Goal: Information Seeking & Learning: Understand process/instructions

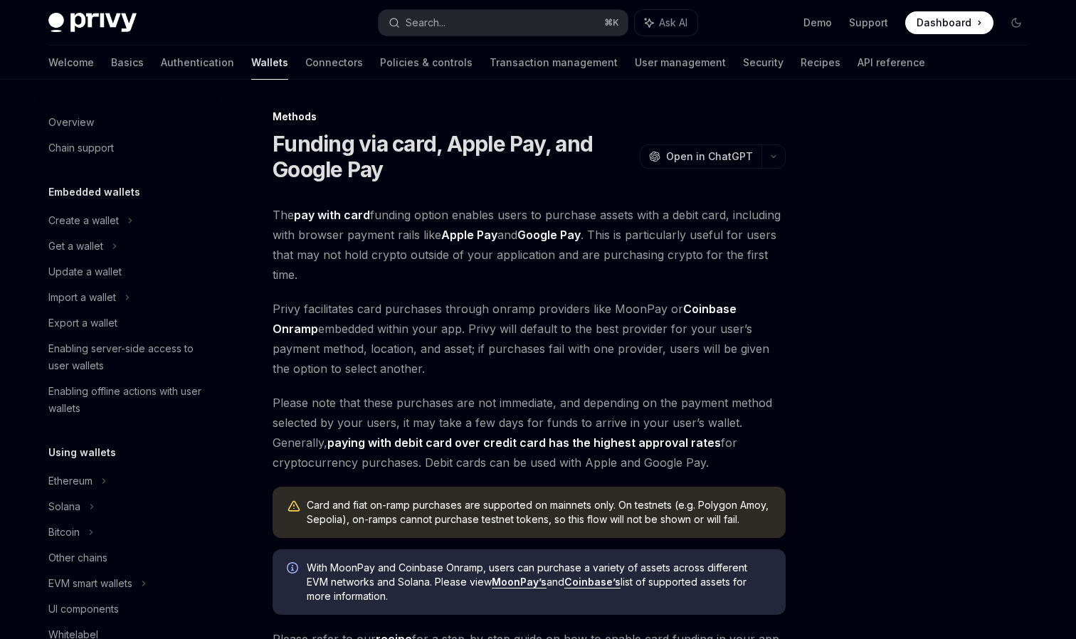
scroll to position [510, 0]
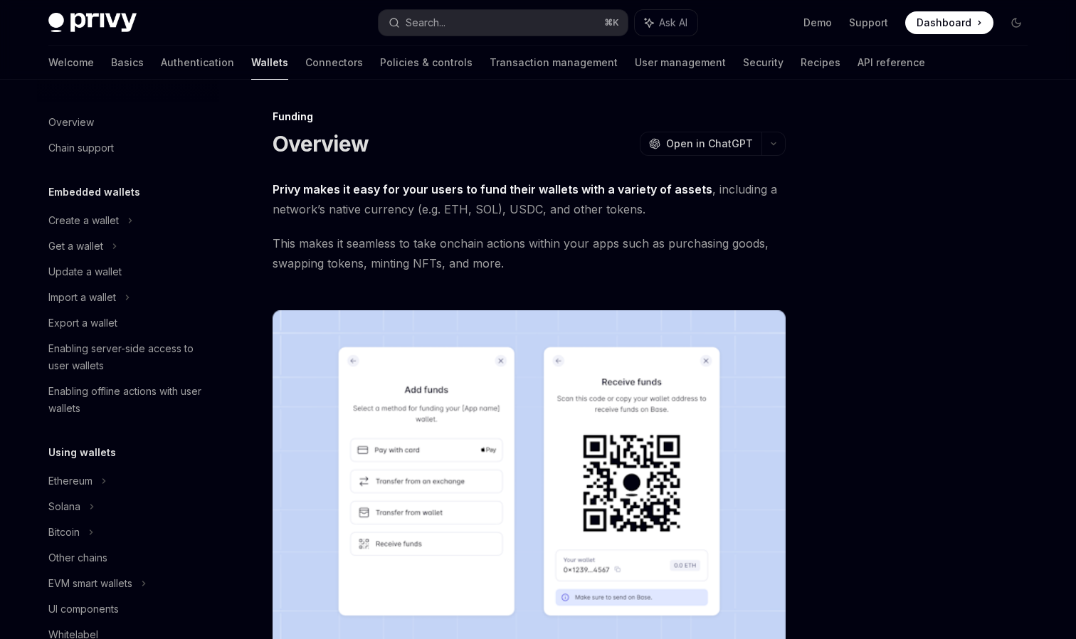
scroll to position [348, 0]
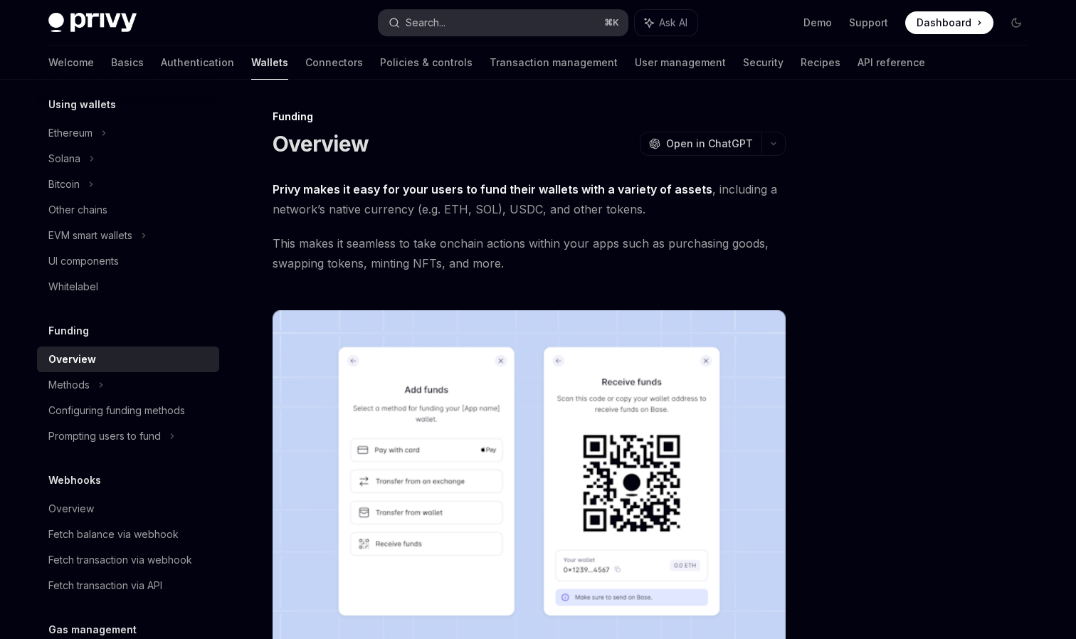
click at [468, 26] on button "Search... ⌘ K" at bounding box center [503, 23] width 249 height 26
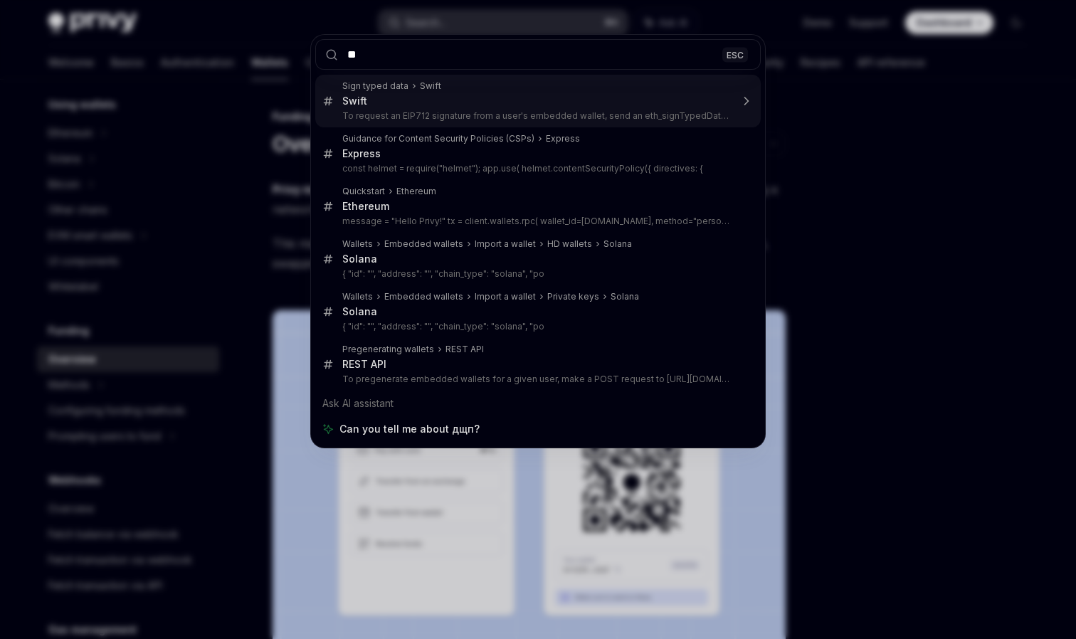
type input "*"
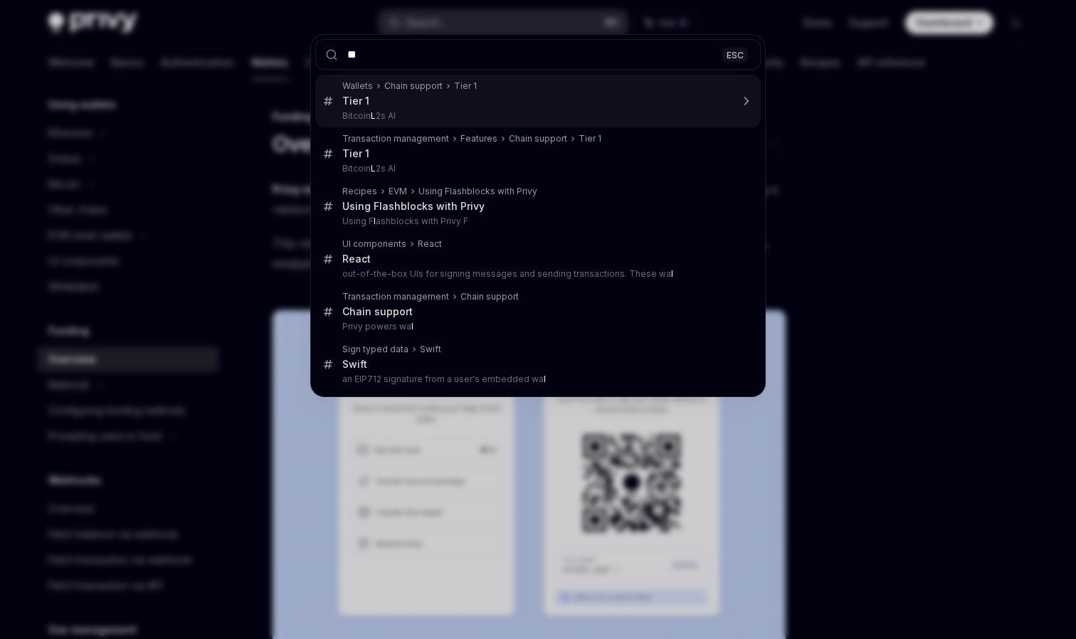
type input "***"
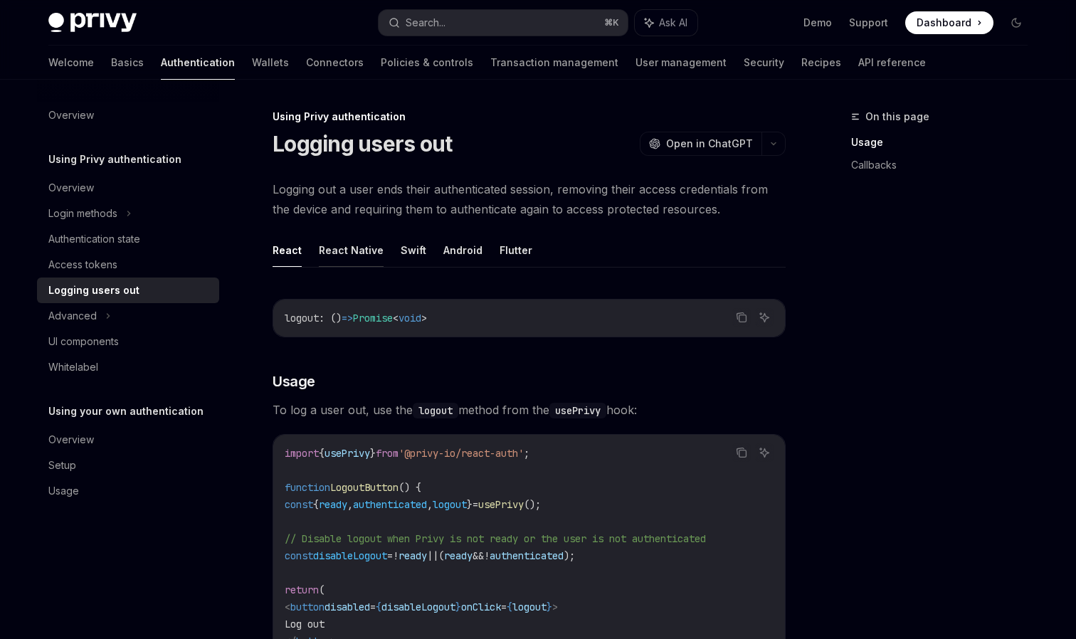
click at [352, 253] on button "React Native" at bounding box center [351, 249] width 65 height 33
type textarea "*"
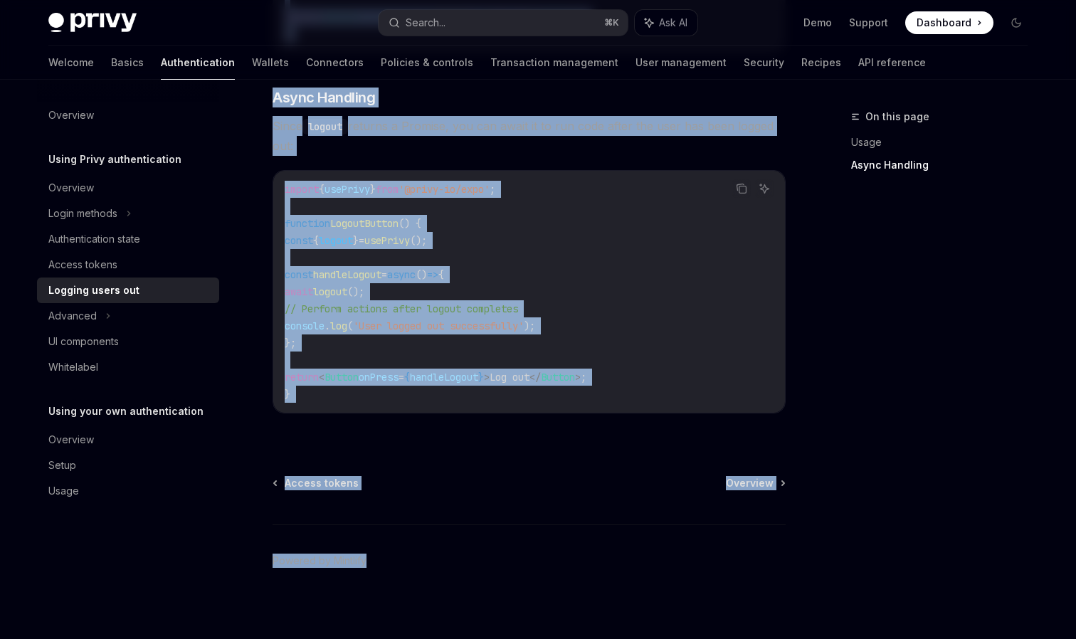
scroll to position [530, 0]
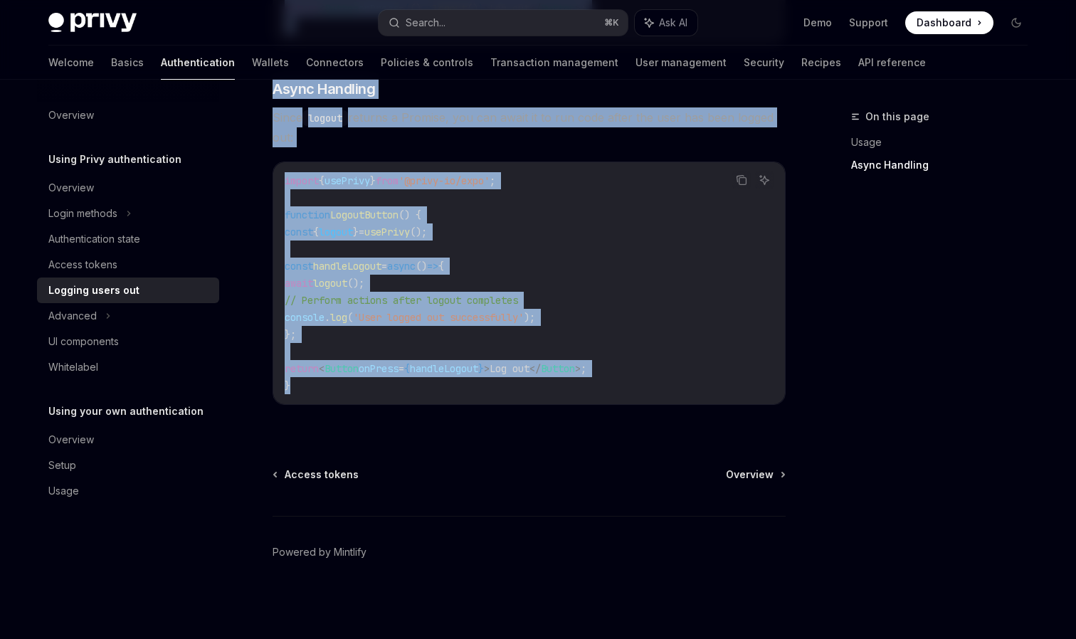
drag, startPoint x: 274, startPoint y: 144, endPoint x: 623, endPoint y: 406, distance: 436.2
click at [623, 406] on div "Using Privy authentication Logging users out OpenAI Open in ChatGPT OpenAI Open…" at bounding box center [396, 108] width 786 height 1061
copy div "Logging users out OpenAI Open in ChatGPT OpenAI Open in ChatGPT Logging out a u…"
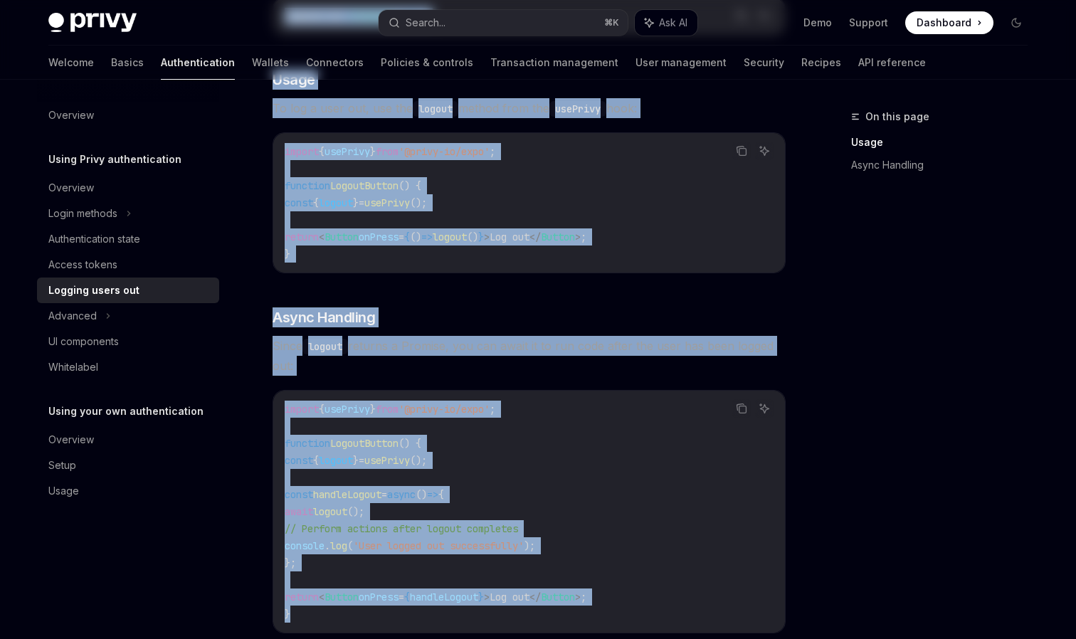
scroll to position [0, 0]
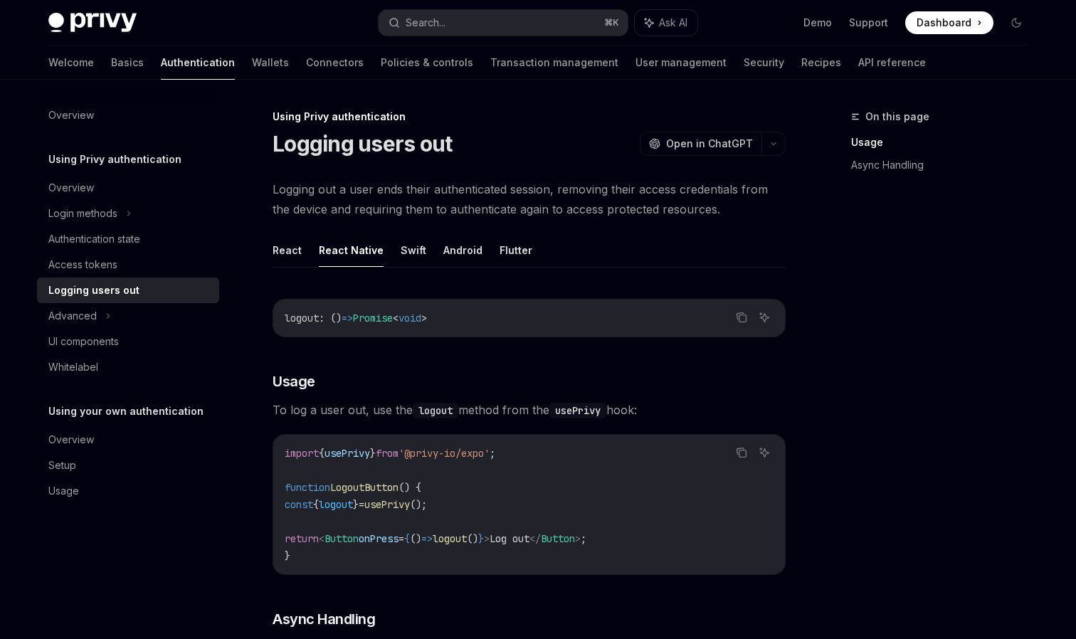
click at [846, 328] on div "On this page Usage Async Handling" at bounding box center [931, 373] width 216 height 531
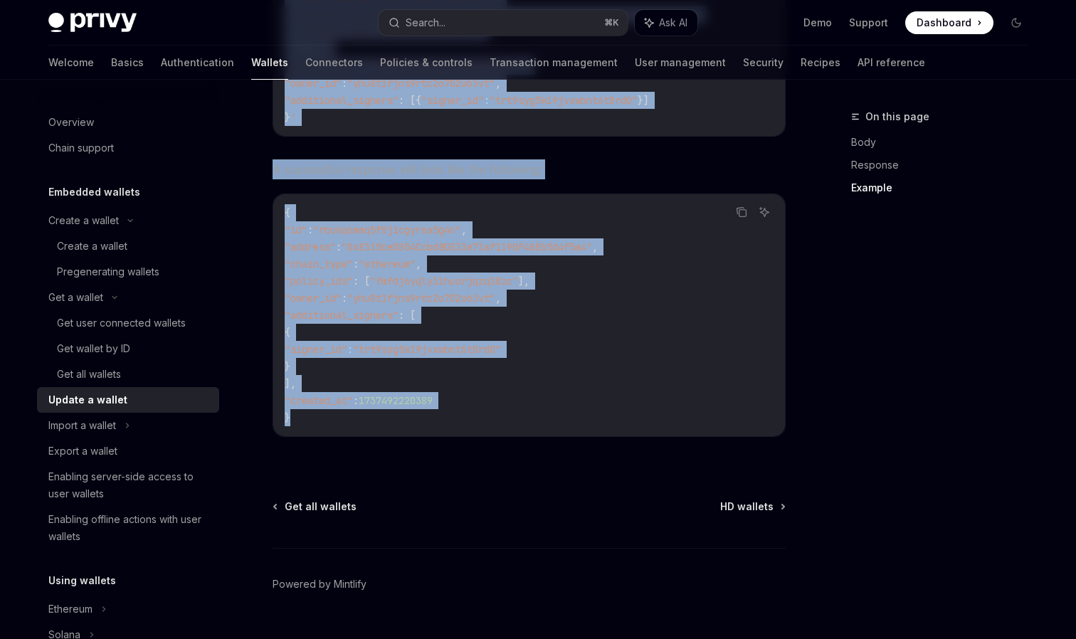
scroll to position [269, 0]
